Goal: Task Accomplishment & Management: Complete application form

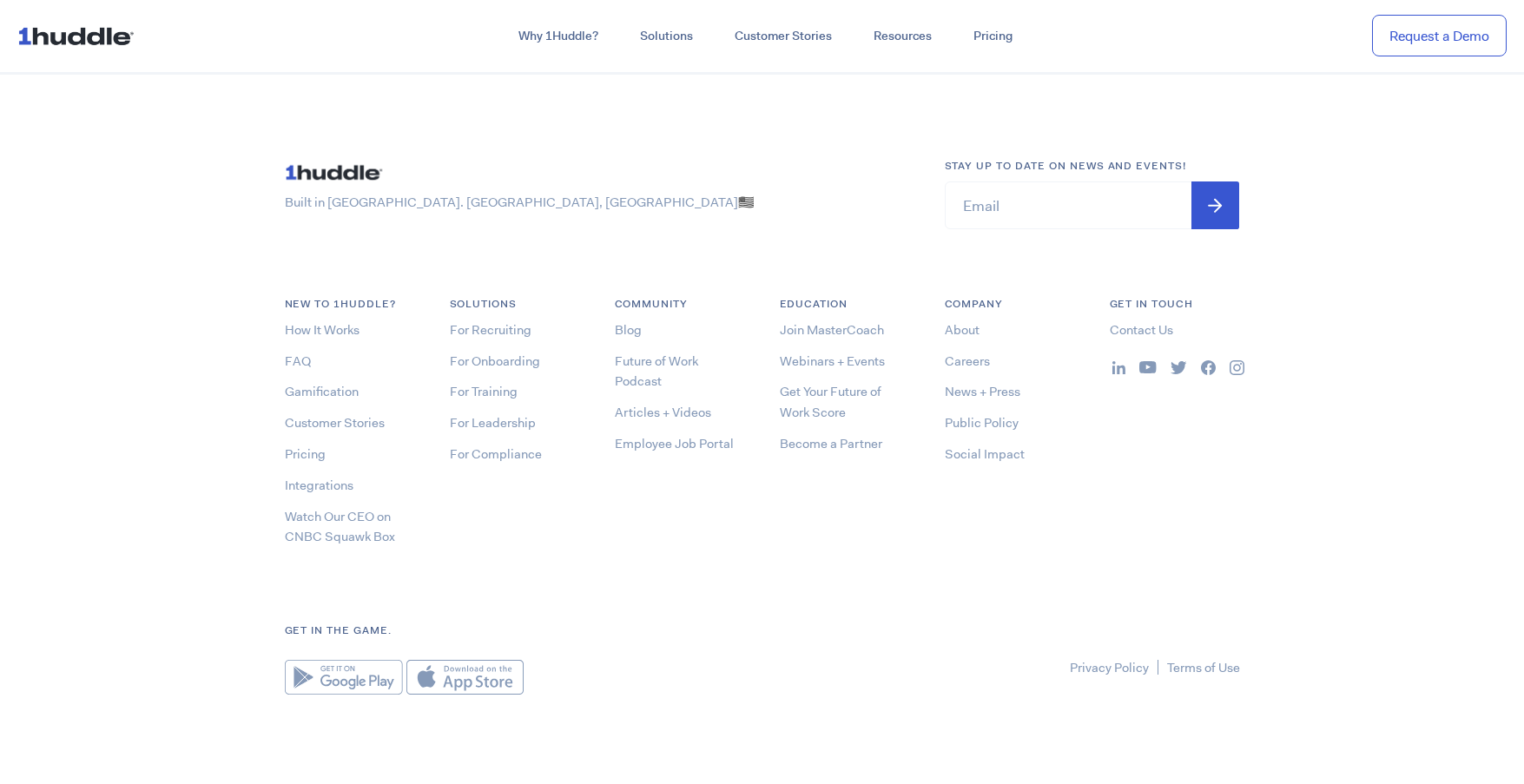
scroll to position [9331, 0]
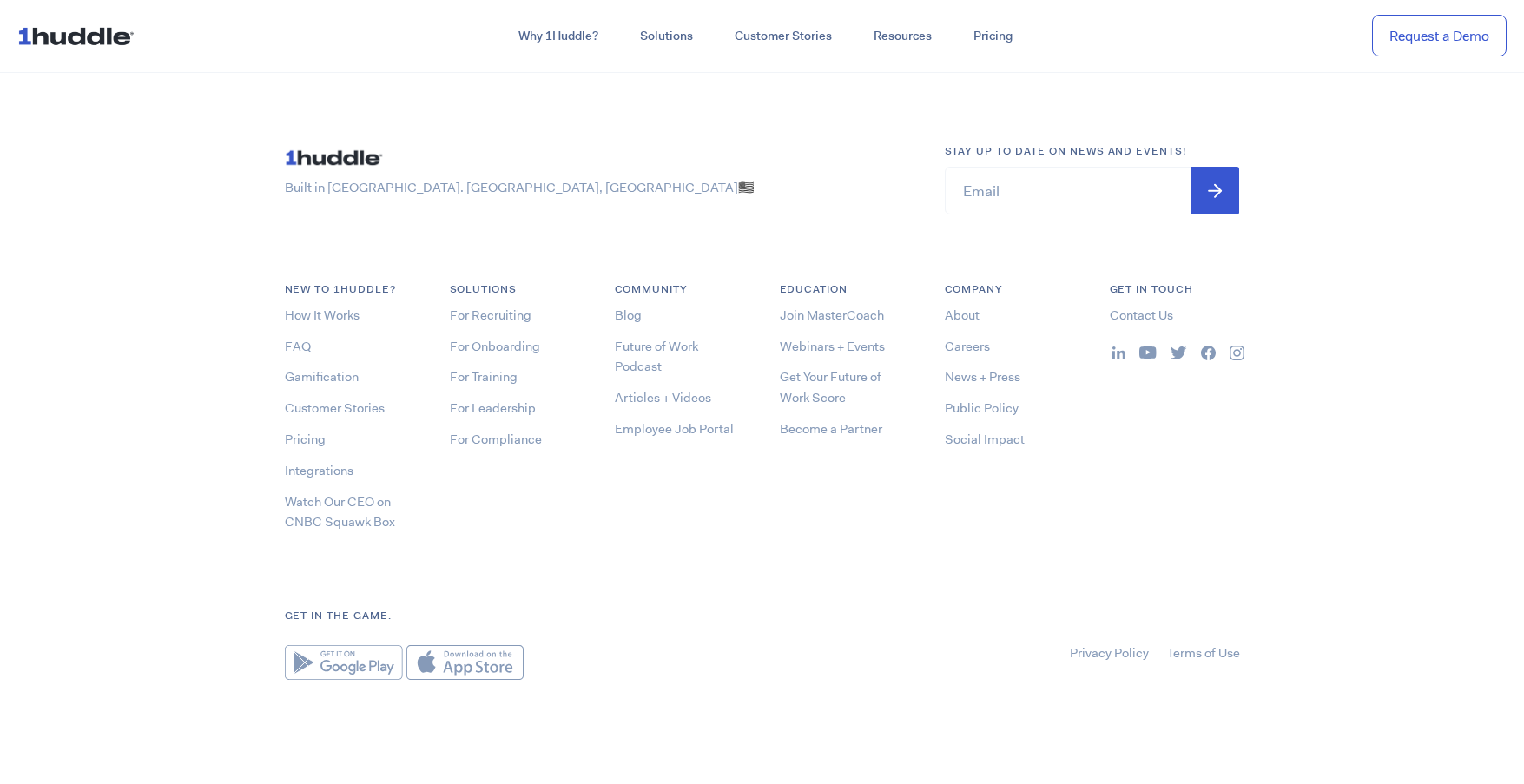
click at [977, 350] on link "Careers" at bounding box center [967, 346] width 45 height 18
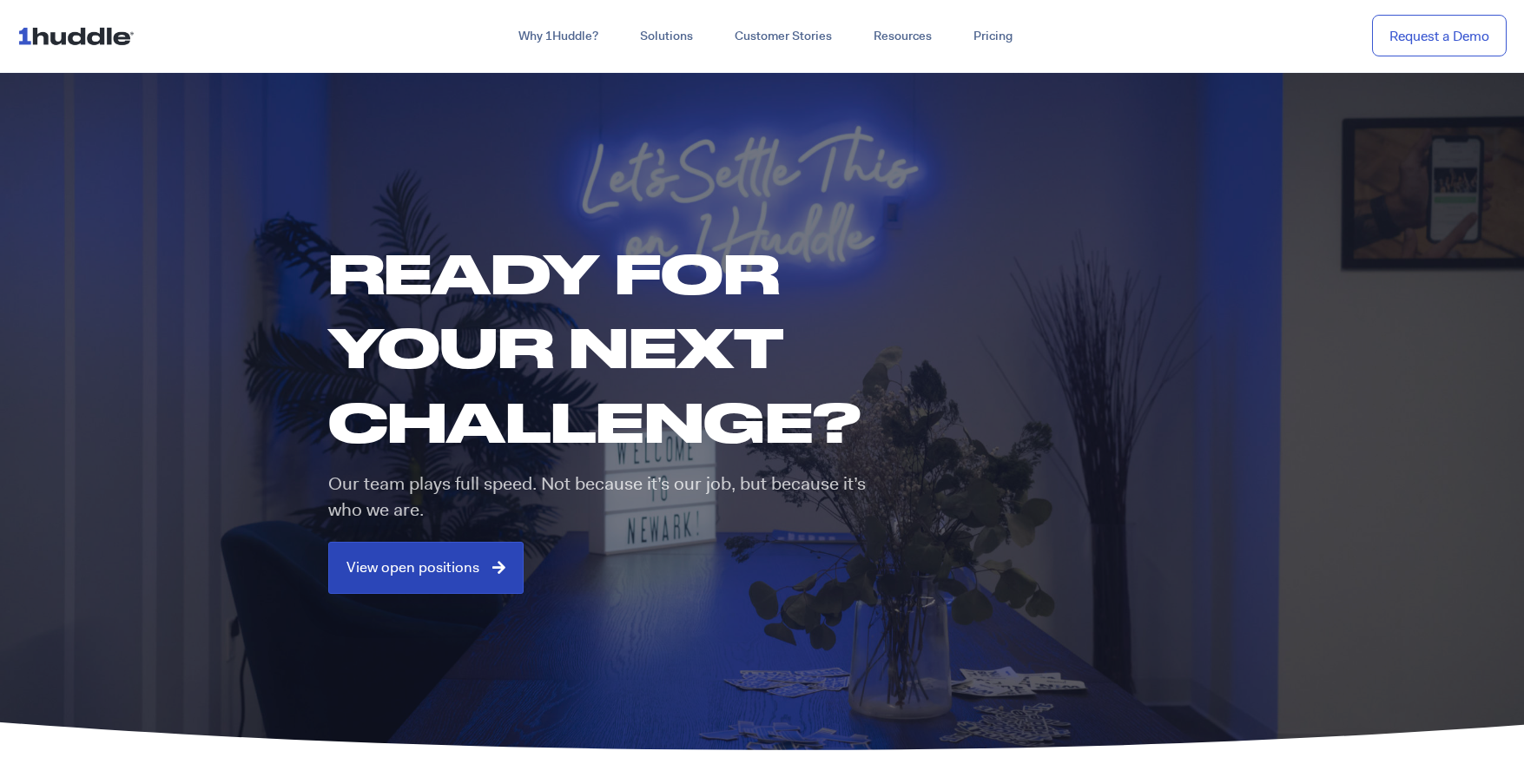
click at [462, 563] on span "View open positions" at bounding box center [413, 567] width 133 height 16
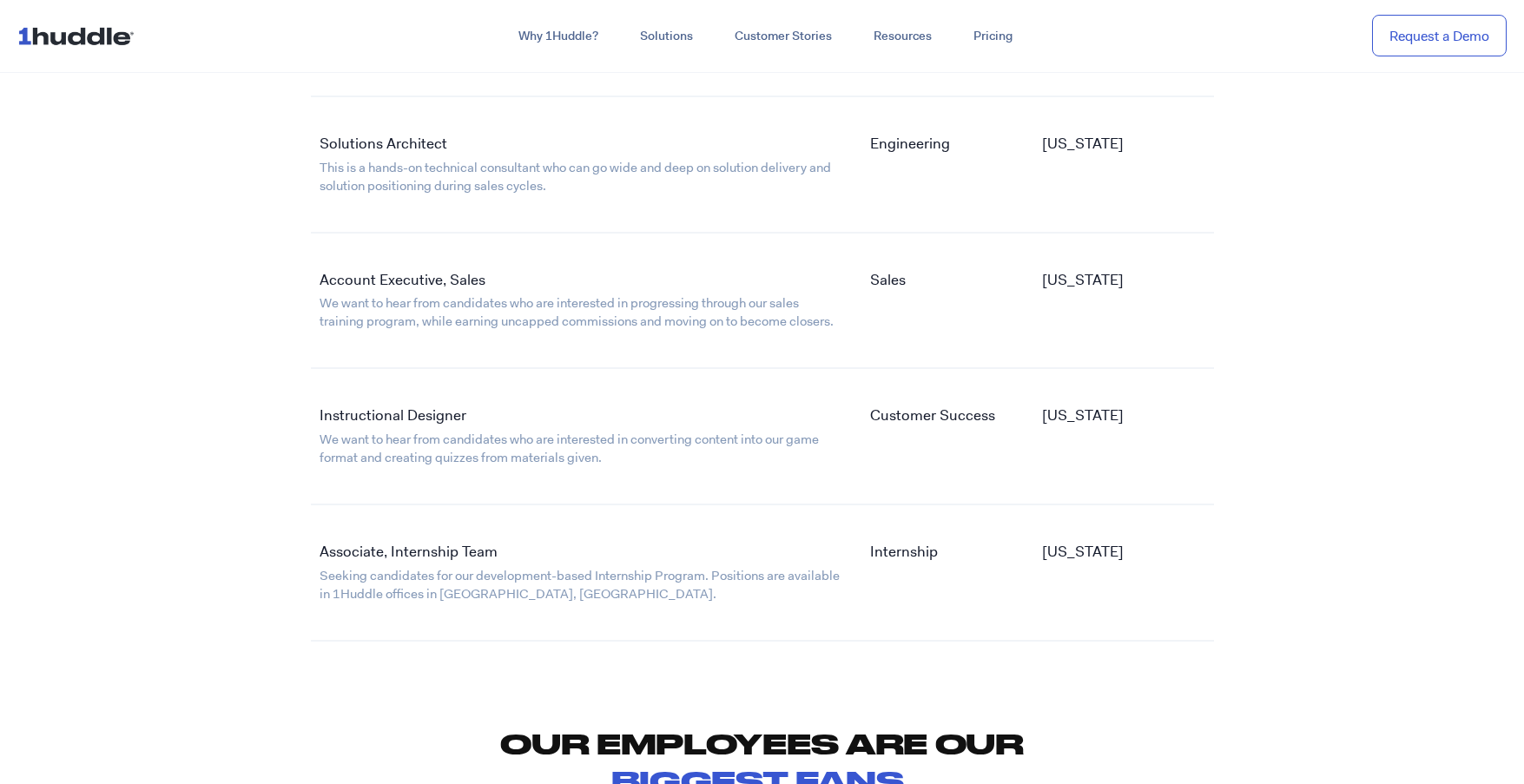
scroll to position [3385, 0]
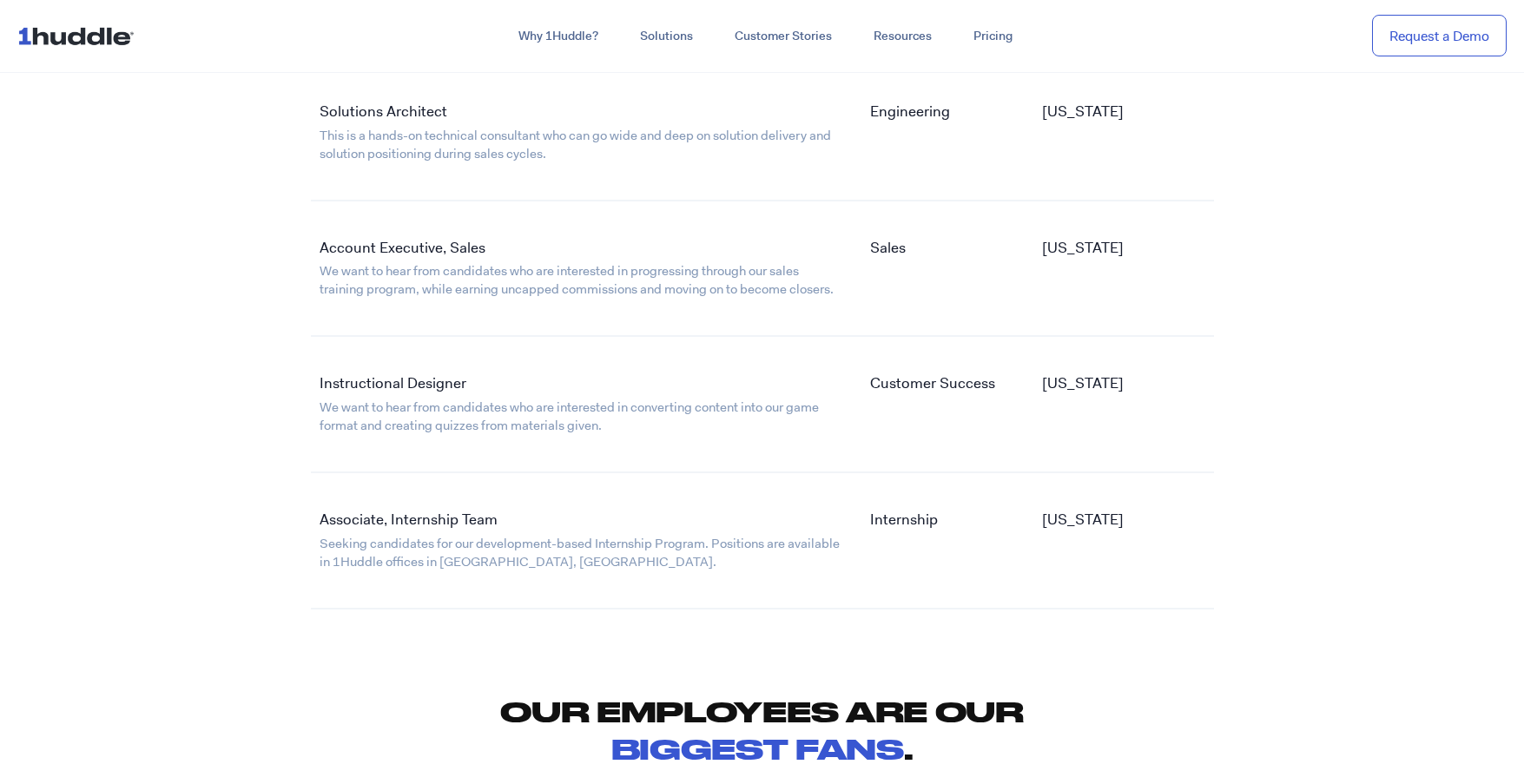
click at [396, 254] on link "Account Executive, Sales" at bounding box center [402, 247] width 166 height 19
